Goal: Task Accomplishment & Management: Use online tool/utility

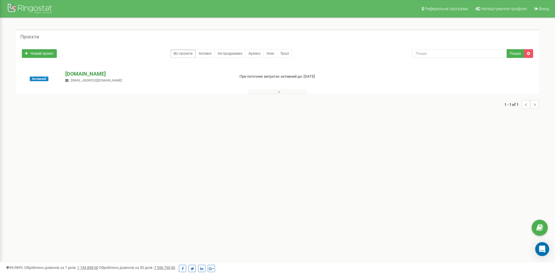
click at [87, 72] on p "[DOMAIN_NAME]" at bounding box center [147, 74] width 165 height 8
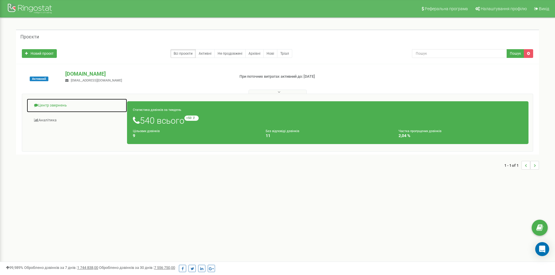
click at [53, 106] on link "Центр звернень" at bounding box center [77, 106] width 101 height 14
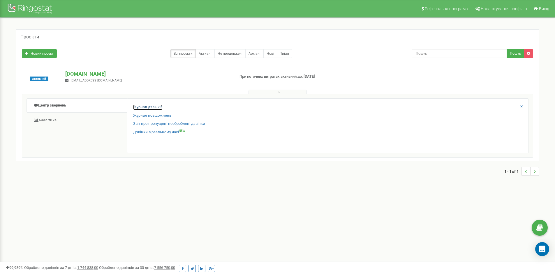
click at [145, 106] on link "Журнал дзвінків" at bounding box center [147, 108] width 29 height 6
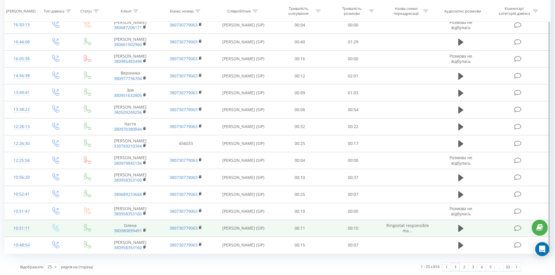
scroll to position [258, 0]
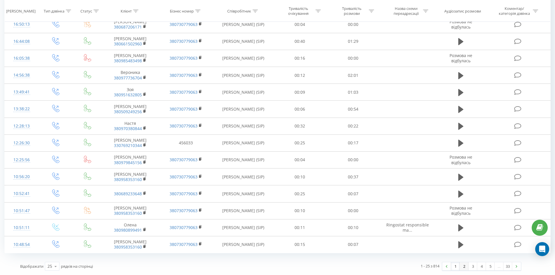
click at [465, 266] on link "2" at bounding box center [464, 267] width 9 height 8
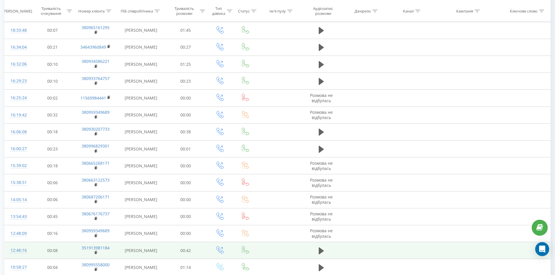
scroll to position [269, 0]
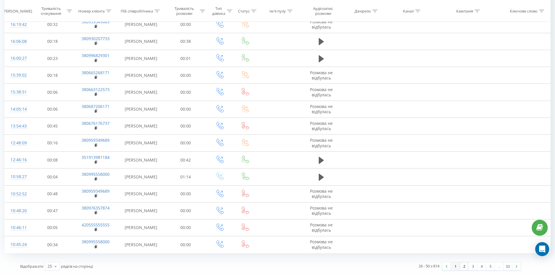
click at [457, 267] on link "1" at bounding box center [455, 267] width 9 height 8
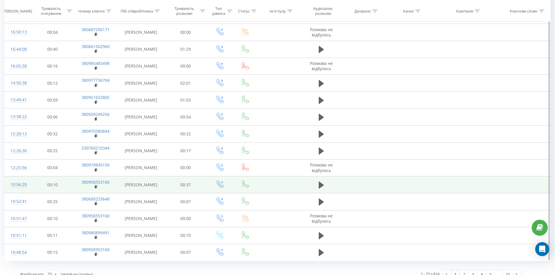
scroll to position [258, 0]
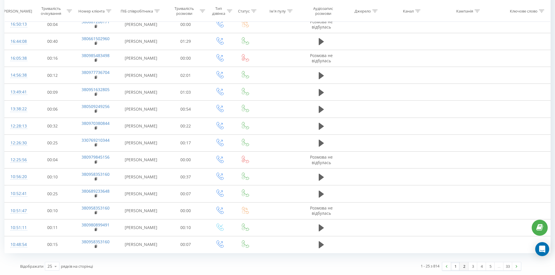
click at [465, 267] on link "2" at bounding box center [464, 267] width 9 height 8
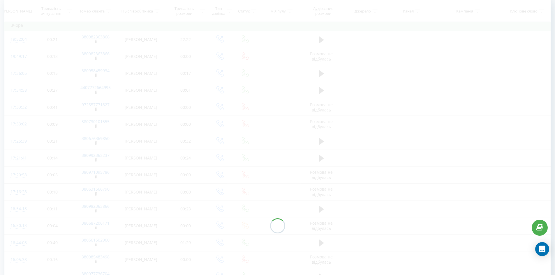
scroll to position [38, 0]
